Goal: Transaction & Acquisition: Purchase product/service

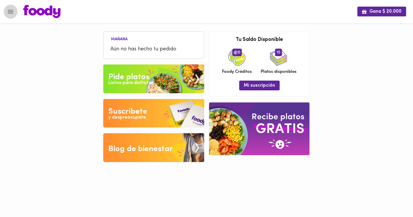
click at [8, 10] on icon "Menu" at bounding box center [10, 11] width 7 height 7
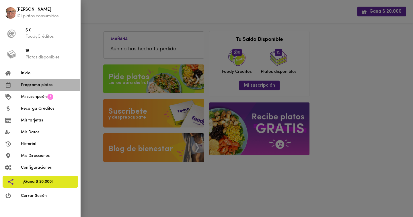
click at [48, 85] on span "Programa platos" at bounding box center [48, 85] width 55 height 6
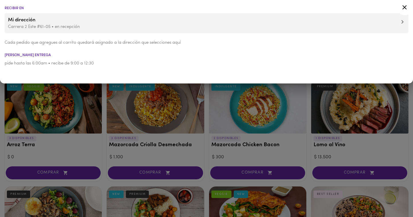
click at [404, 5] on icon at bounding box center [404, 7] width 7 height 7
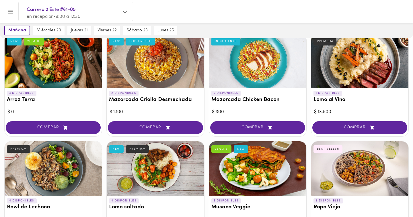
scroll to position [49, 0]
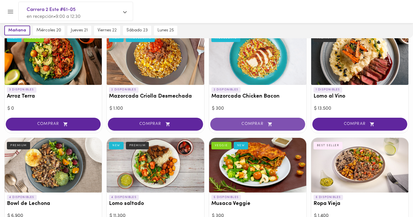
click at [258, 125] on span "COMPRAR" at bounding box center [258, 123] width 81 height 5
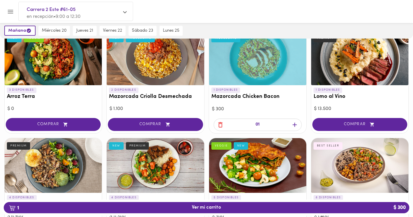
scroll to position [49, 0]
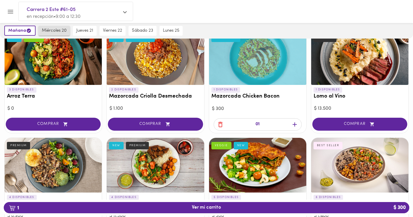
click at [61, 31] on span "miércoles 20" at bounding box center [54, 30] width 25 height 5
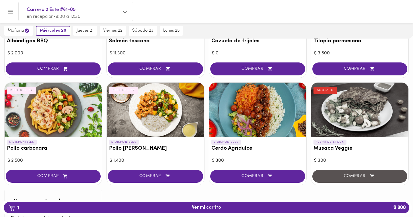
scroll to position [533, 0]
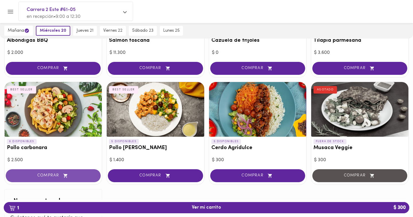
click at [48, 174] on span "COMPRAR" at bounding box center [53, 175] width 81 height 5
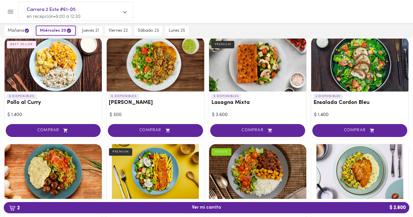
scroll to position [332, 0]
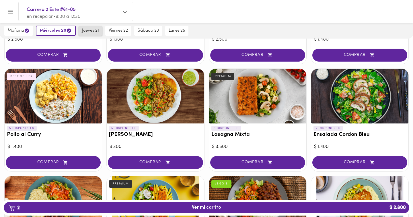
click at [93, 30] on span "jueves 21" at bounding box center [90, 30] width 17 height 5
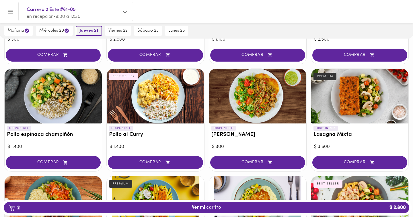
click at [89, 29] on span "jueves 21" at bounding box center [89, 30] width 18 height 5
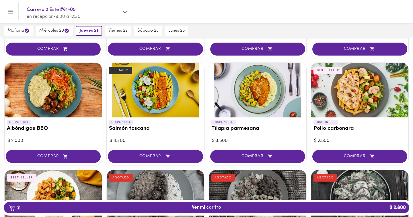
scroll to position [453, 0]
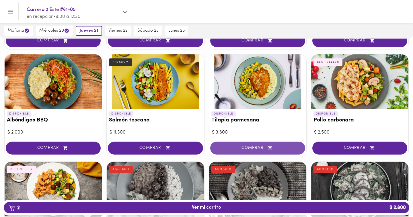
click at [238, 152] on button "COMPRAR" at bounding box center [257, 147] width 95 height 13
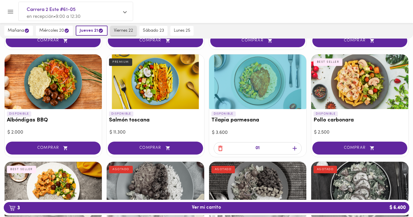
click at [129, 29] on span "viernes 22" at bounding box center [123, 30] width 19 height 5
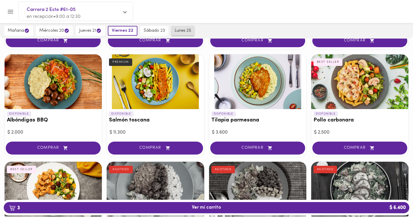
click at [181, 30] on span "lunes 25" at bounding box center [183, 30] width 16 height 5
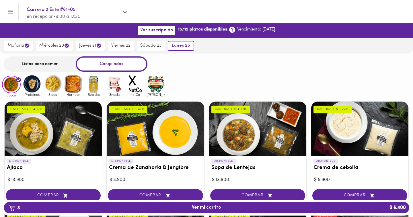
click at [40, 63] on div "Listos para comer" at bounding box center [40, 63] width 72 height 15
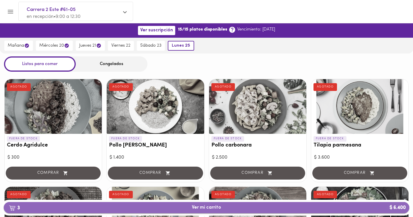
click at [168, 206] on span "3 Ver mi carrito $ 6.400" at bounding box center [206, 206] width 397 height 5
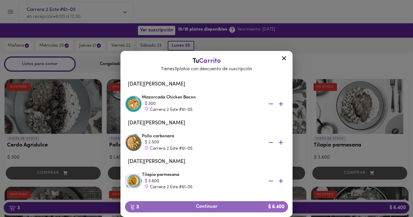
click at [168, 206] on span "3 Continuar $ 6.400" at bounding box center [207, 206] width 154 height 5
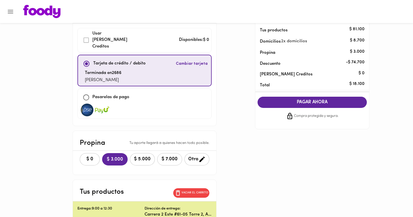
scroll to position [29, 0]
click at [299, 101] on span "PAGAR AHORA" at bounding box center [313, 101] width 98 height 5
